Goal: Task Accomplishment & Management: Use online tool/utility

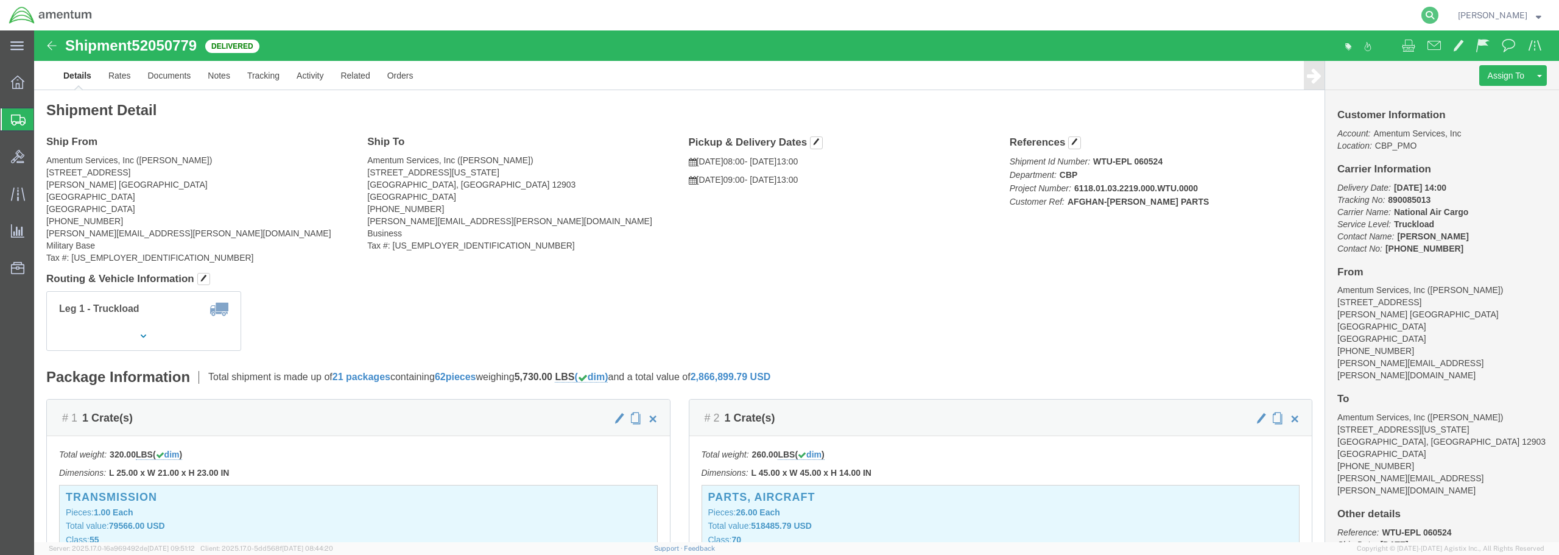
click at [1438, 15] on icon at bounding box center [1429, 15] width 17 height 17
paste input "DCO-25230-167002"
type input "DCO-25230-167002"
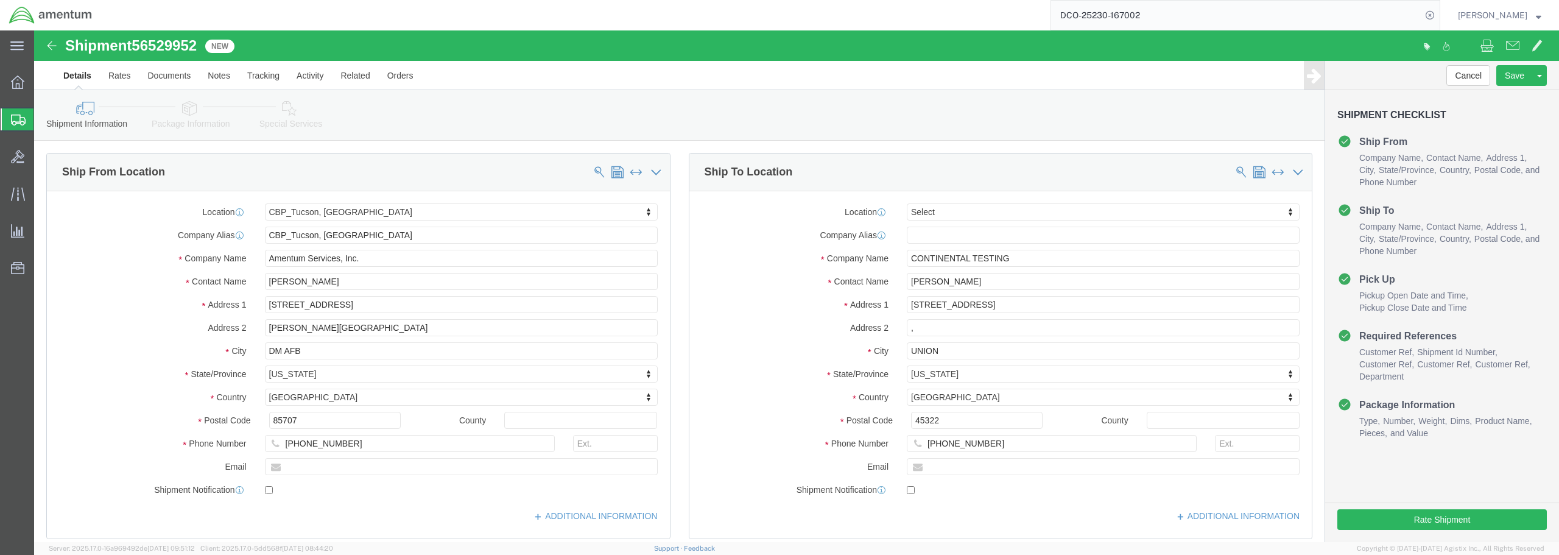
select select "49949"
select select
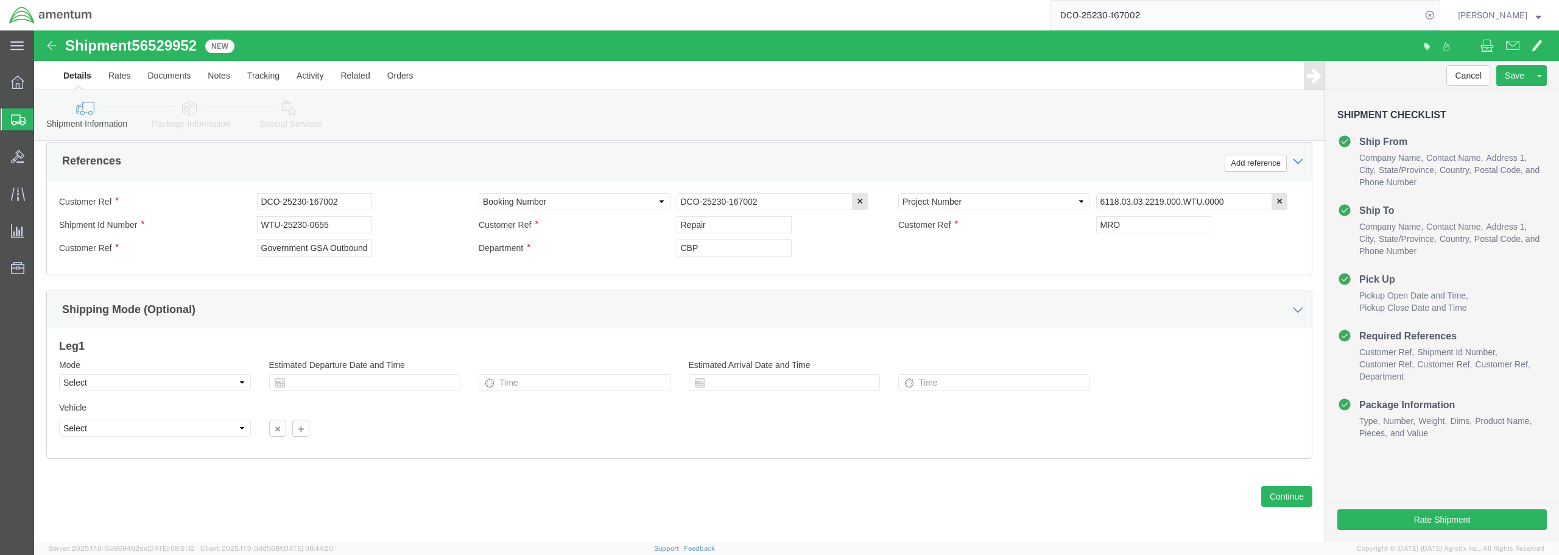
scroll to position [580, 0]
click button "Continue"
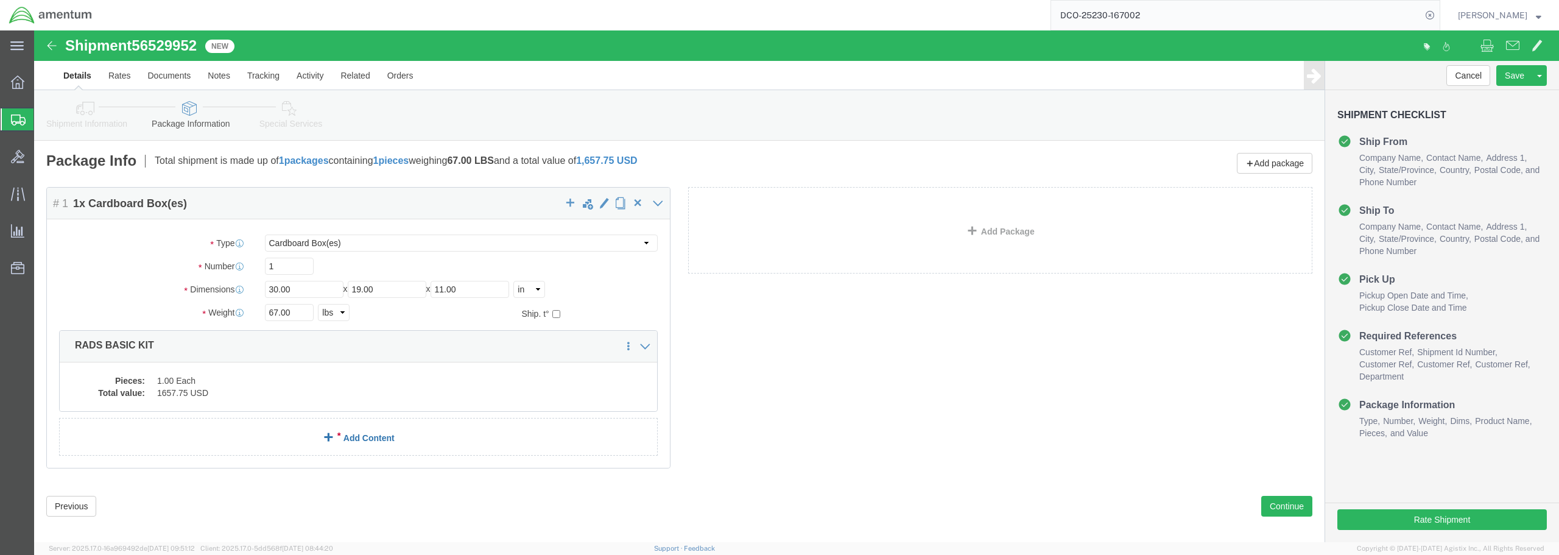
click link "Add Content"
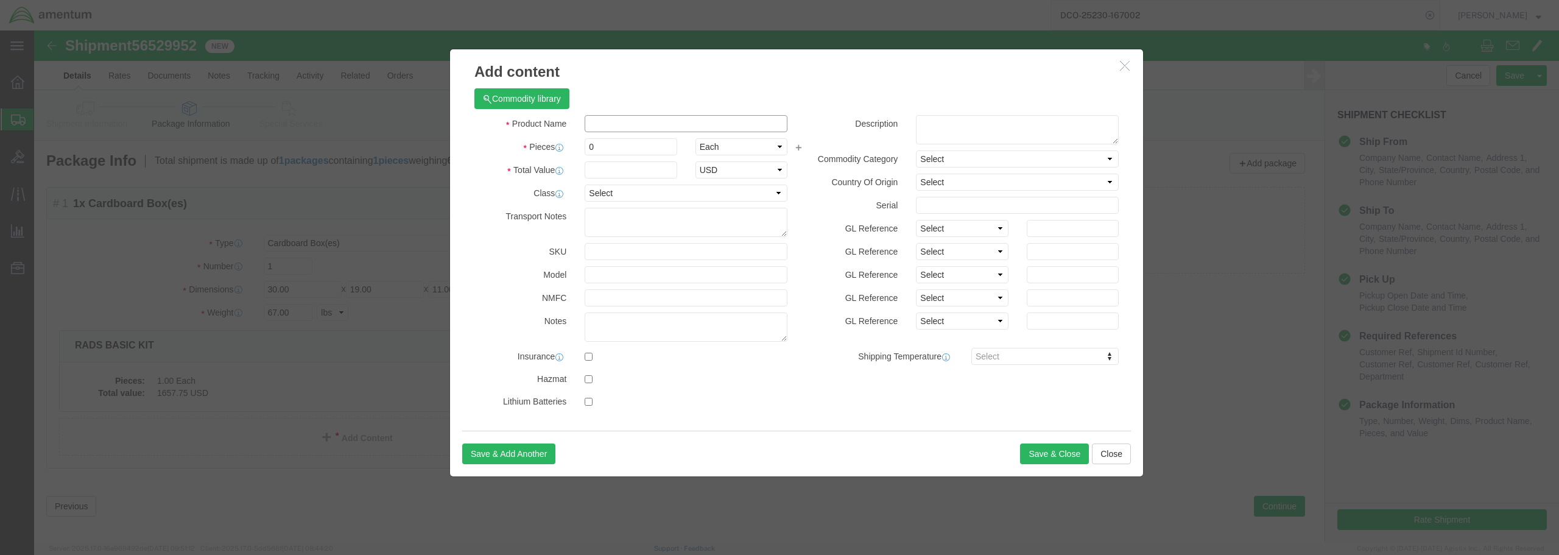
click input "text"
type input "r"
type input "RADS KIT COMPLETE"
drag, startPoint x: 568, startPoint y: 121, endPoint x: 530, endPoint y: 113, distance: 39.2
click div "Pieces 0 Select Bag Barrels 100Board Feet Bottle Box Blister Pack Carats Can Ca…"
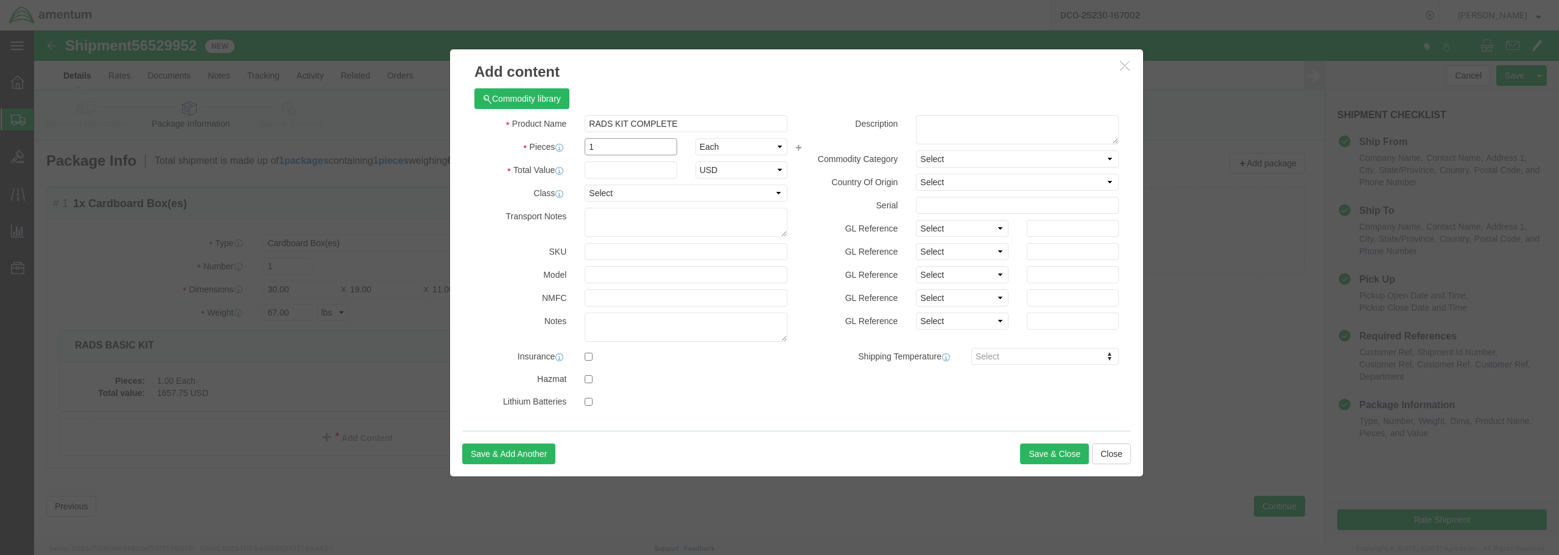
type input "1"
click input "text"
type input "5000.00"
click select "Select 50 55 60 65 70 85 92.5 100 125 175 250 300 400"
select select "70"
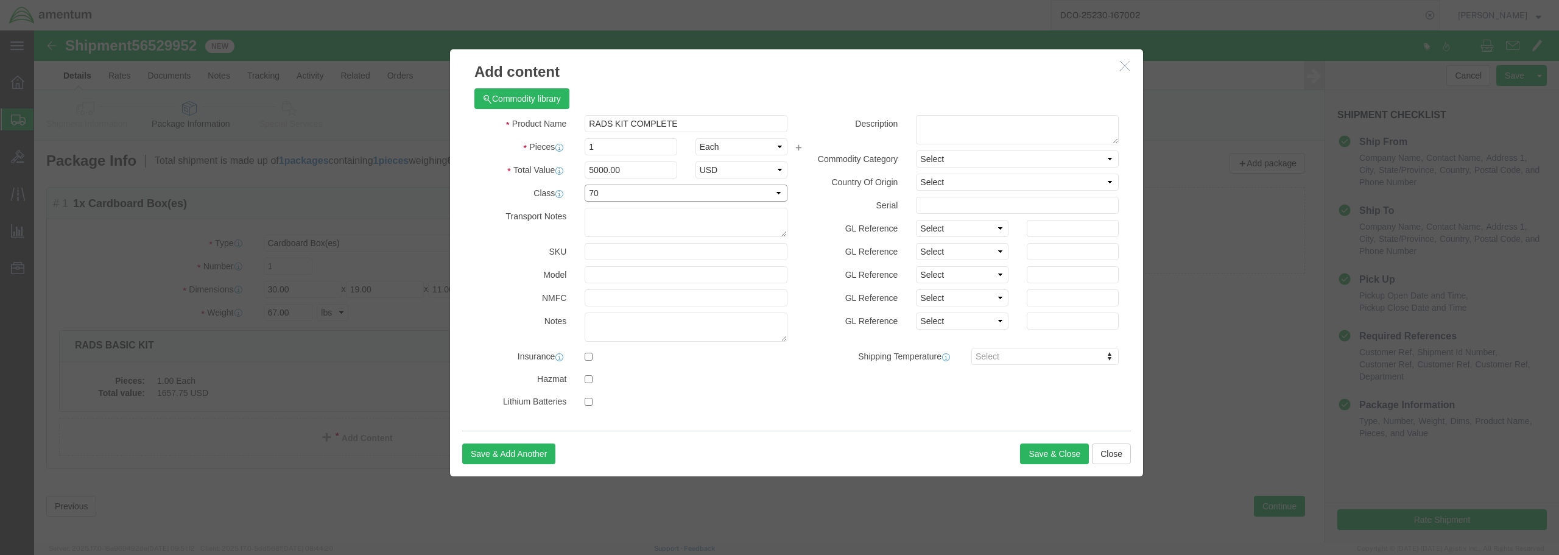
click select "Select 50 55 60 65 70 85 92.5 100 125 175 250 300 400"
click input "text"
type input "SN: 01973"
click button "Save & Close"
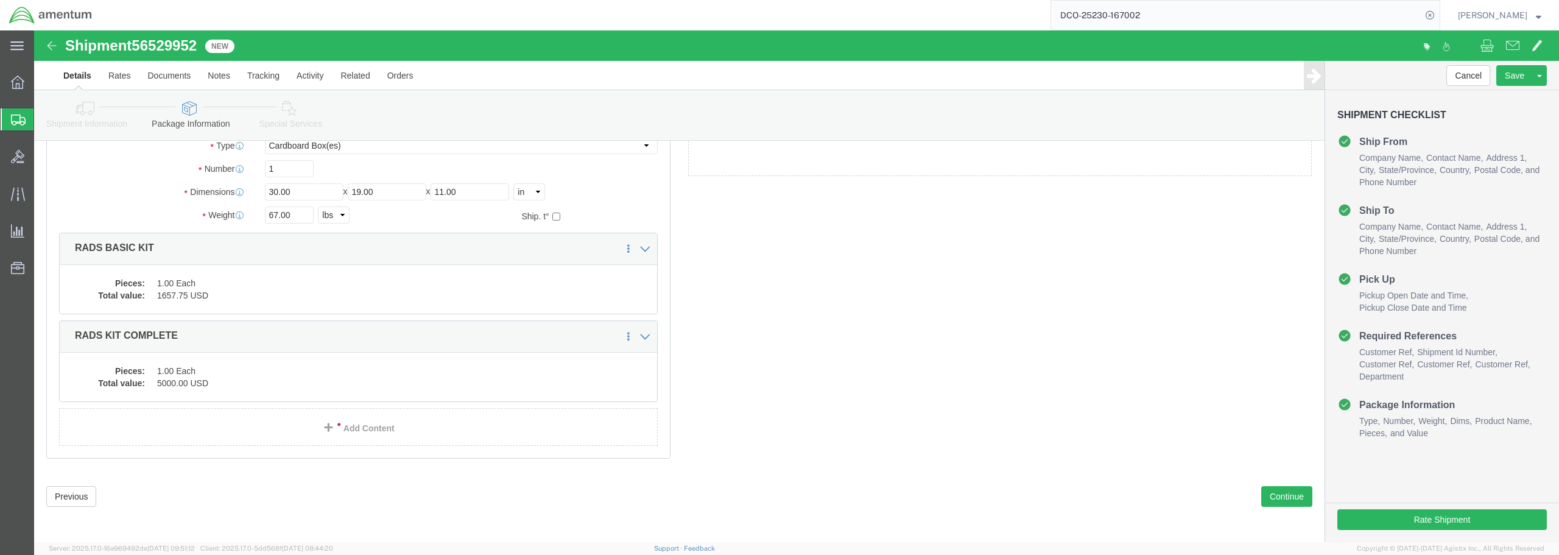
scroll to position [99, 0]
click button "Continue"
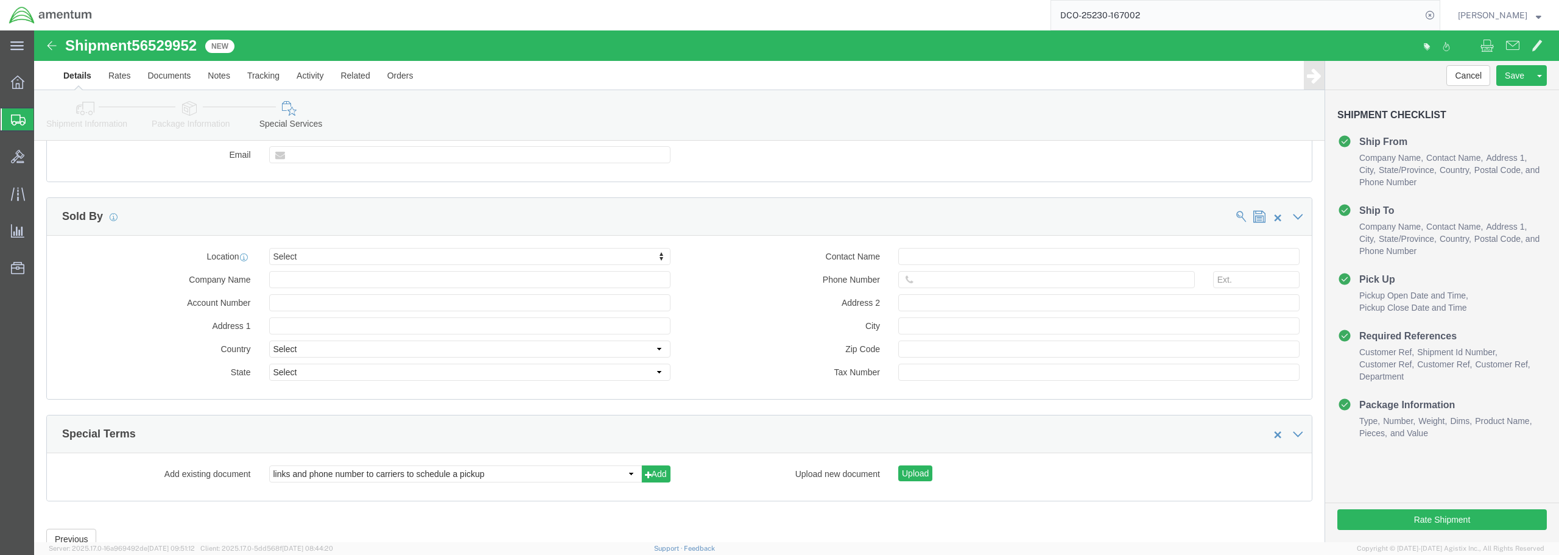
scroll to position [1121, 0]
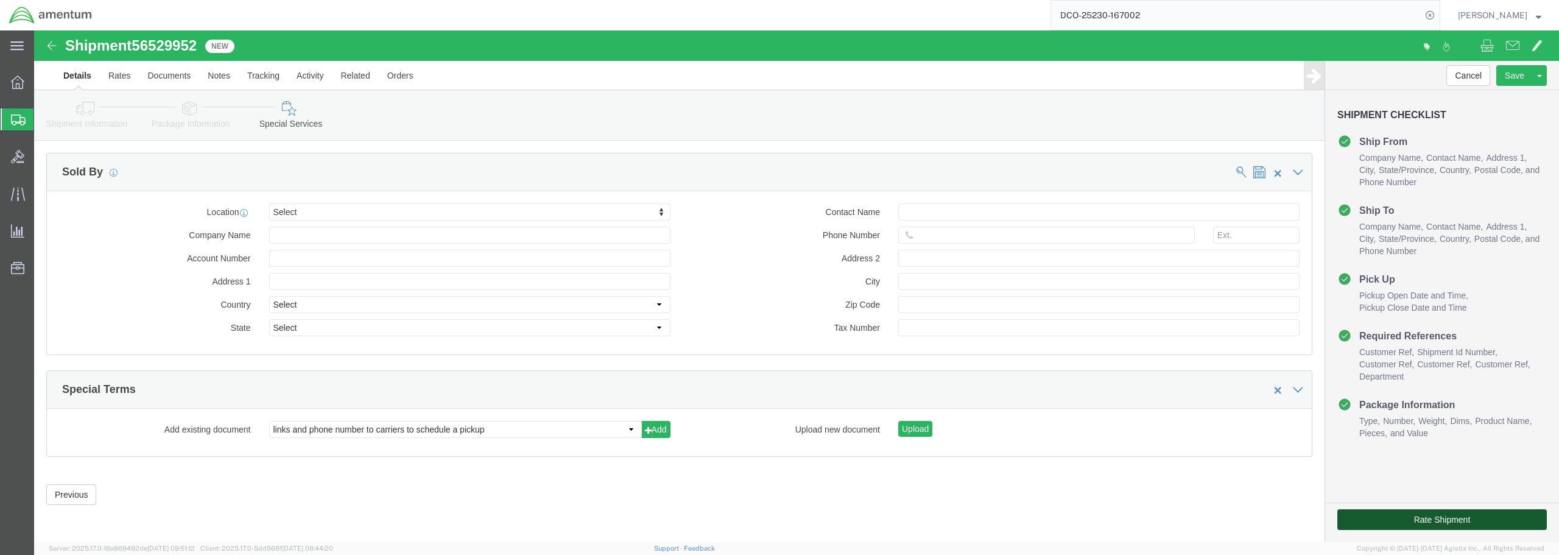
click button "Rate Shipment"
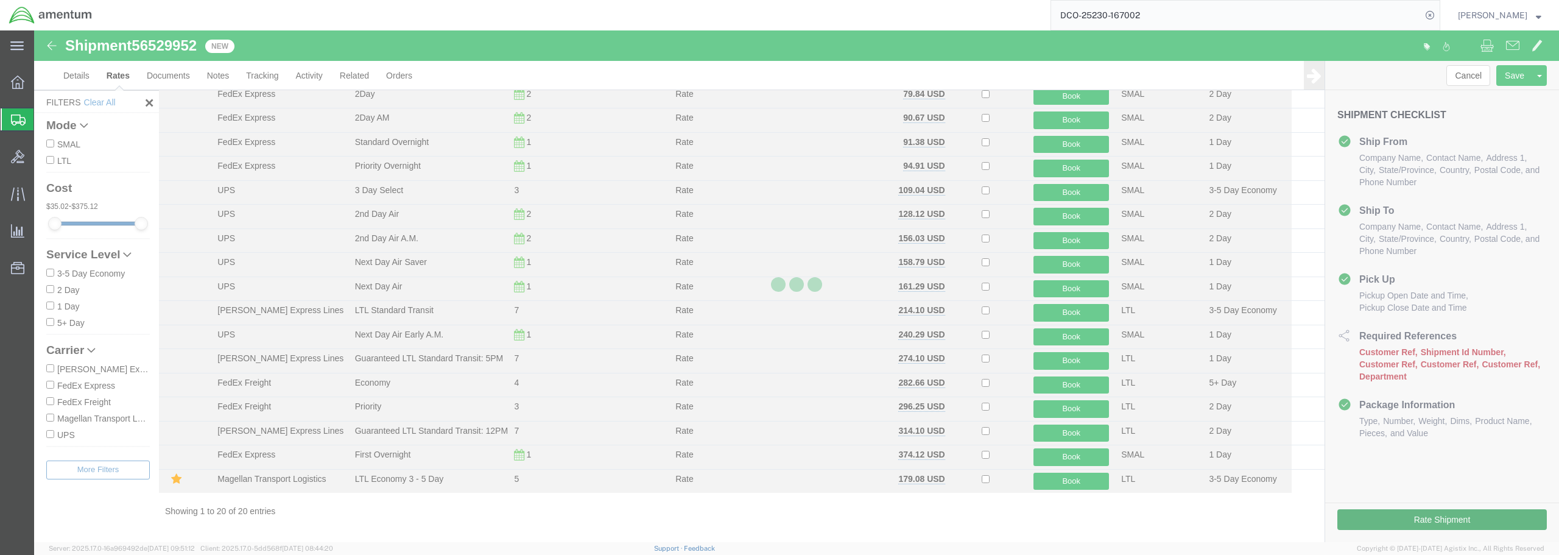
scroll to position [125, 0]
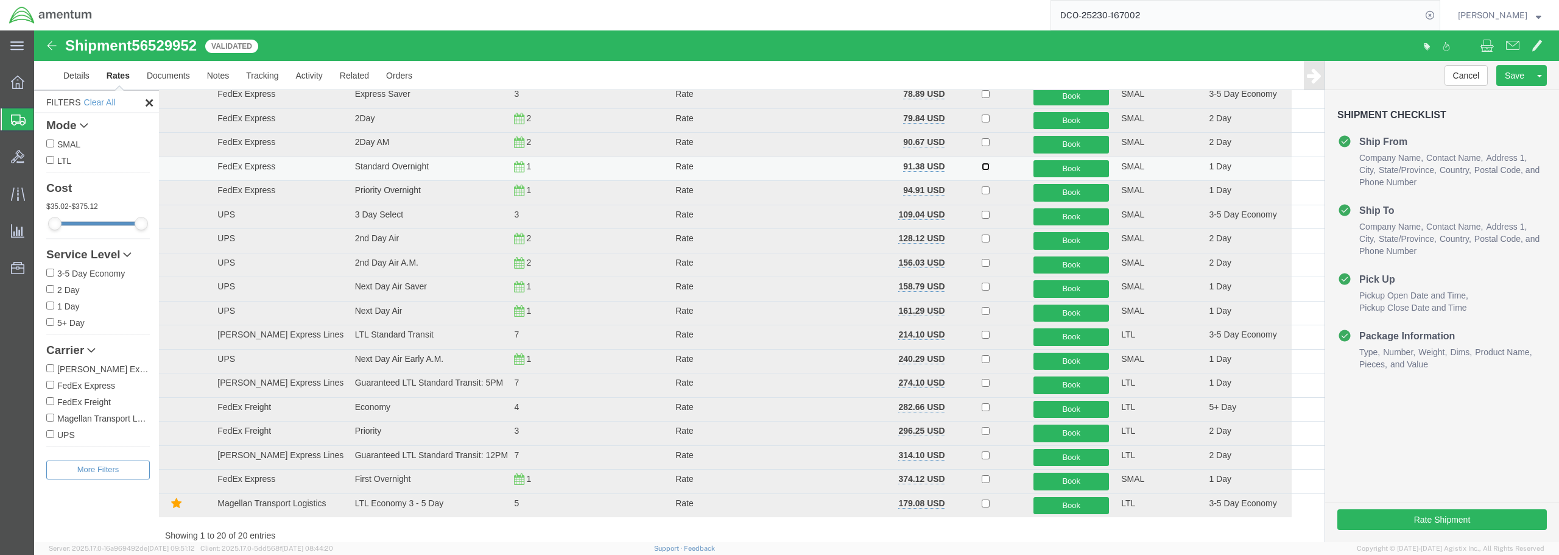
click at [982, 163] on input "checkbox" at bounding box center [986, 167] width 8 height 8
checkbox input "true"
click at [1053, 165] on button "Book" at bounding box center [1071, 169] width 76 height 18
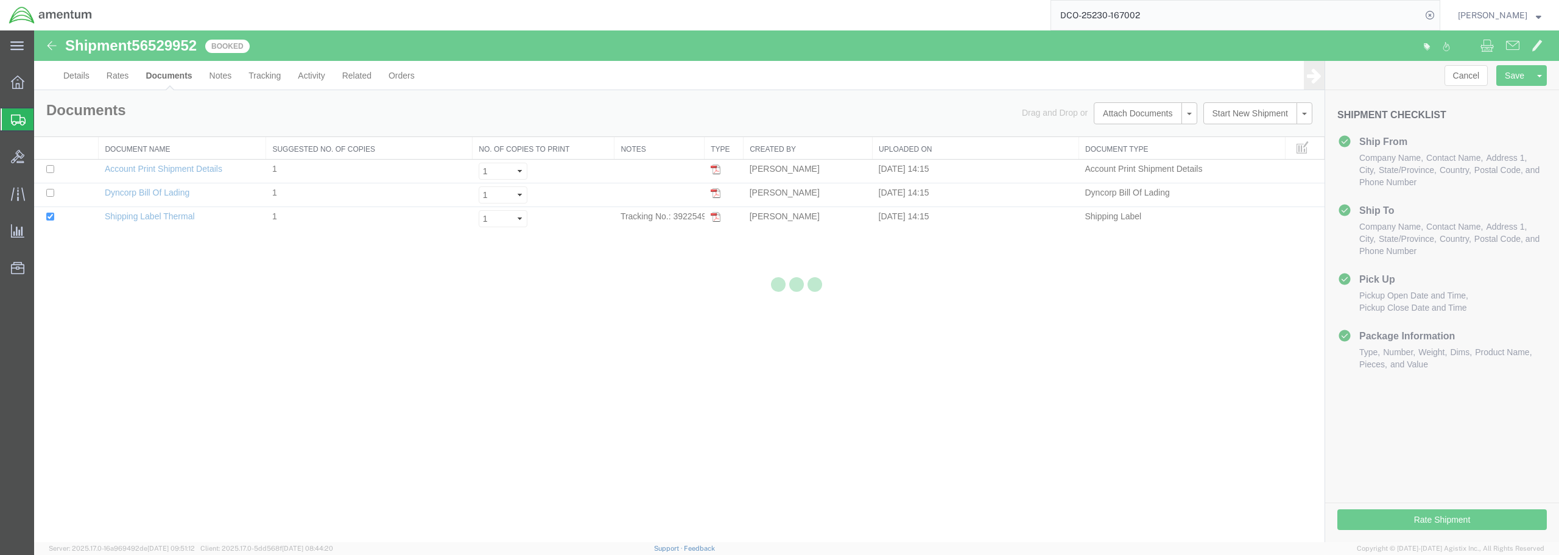
scroll to position [0, 0]
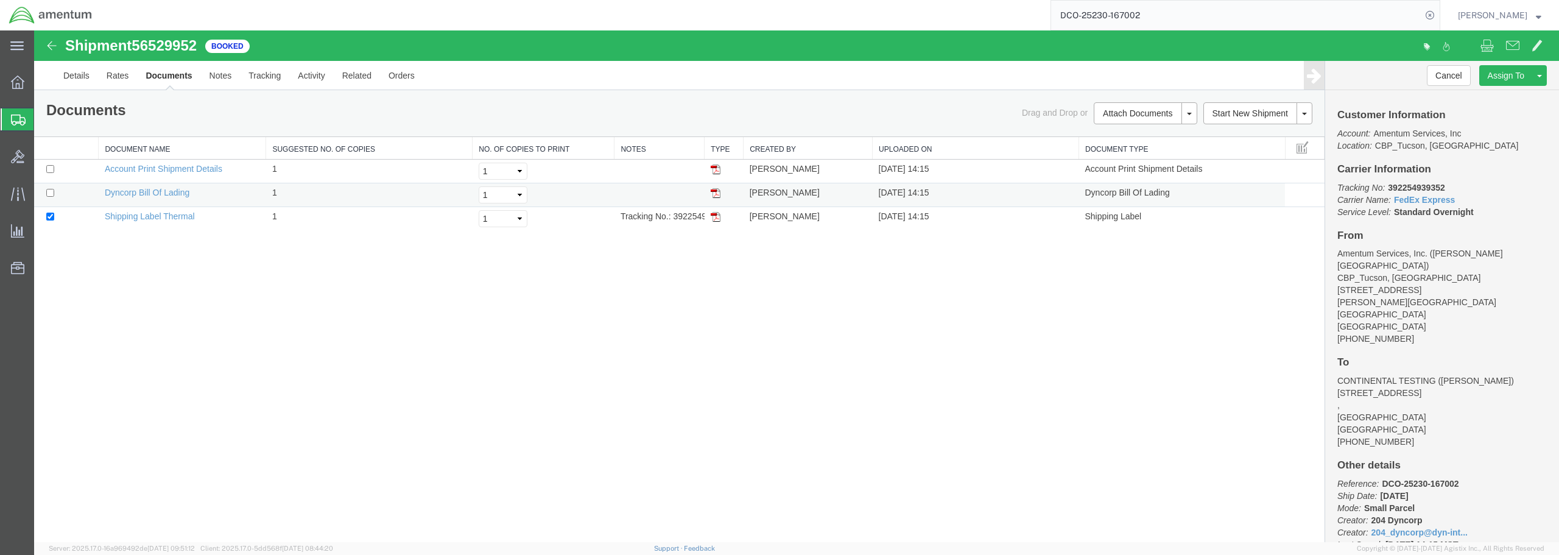
click at [716, 192] on img at bounding box center [716, 193] width 10 height 10
click at [712, 218] on img at bounding box center [716, 217] width 10 height 10
